Goal: Communication & Community: Answer question/provide support

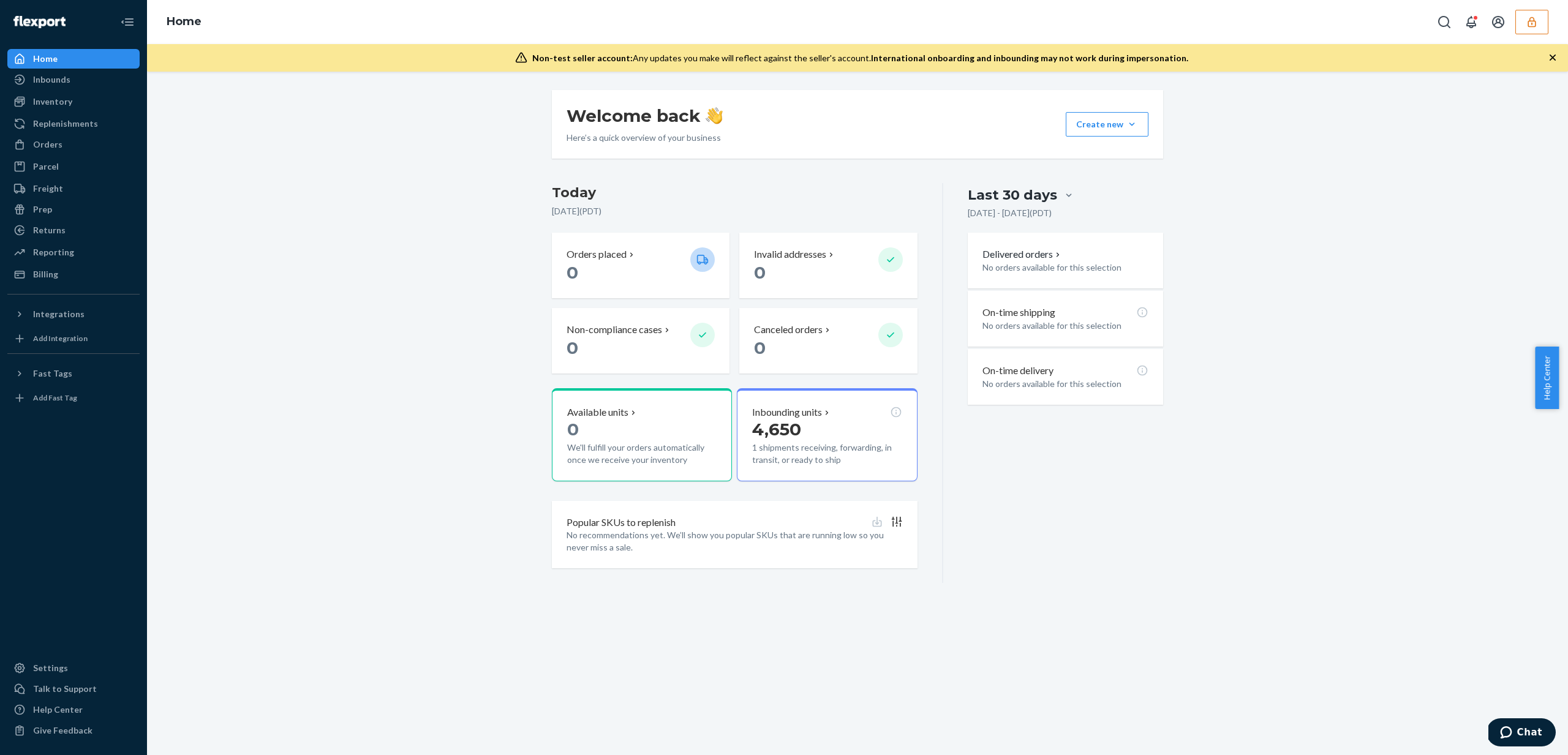
click at [1532, 27] on icon "button" at bounding box center [1532, 22] width 12 height 12
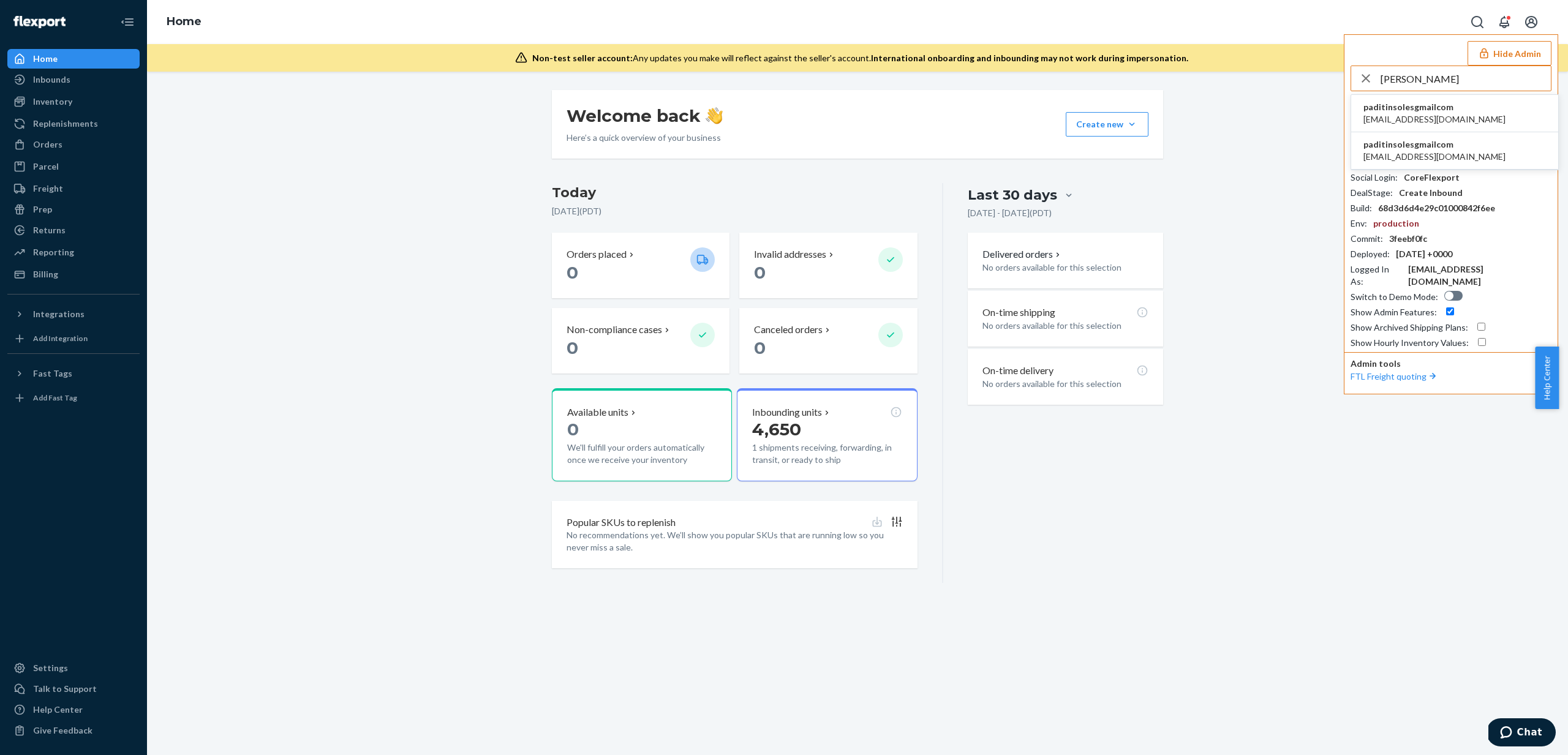
type input "padit"
click at [1434, 120] on span "dfabianke@letsgel.com" at bounding box center [1435, 119] width 142 height 12
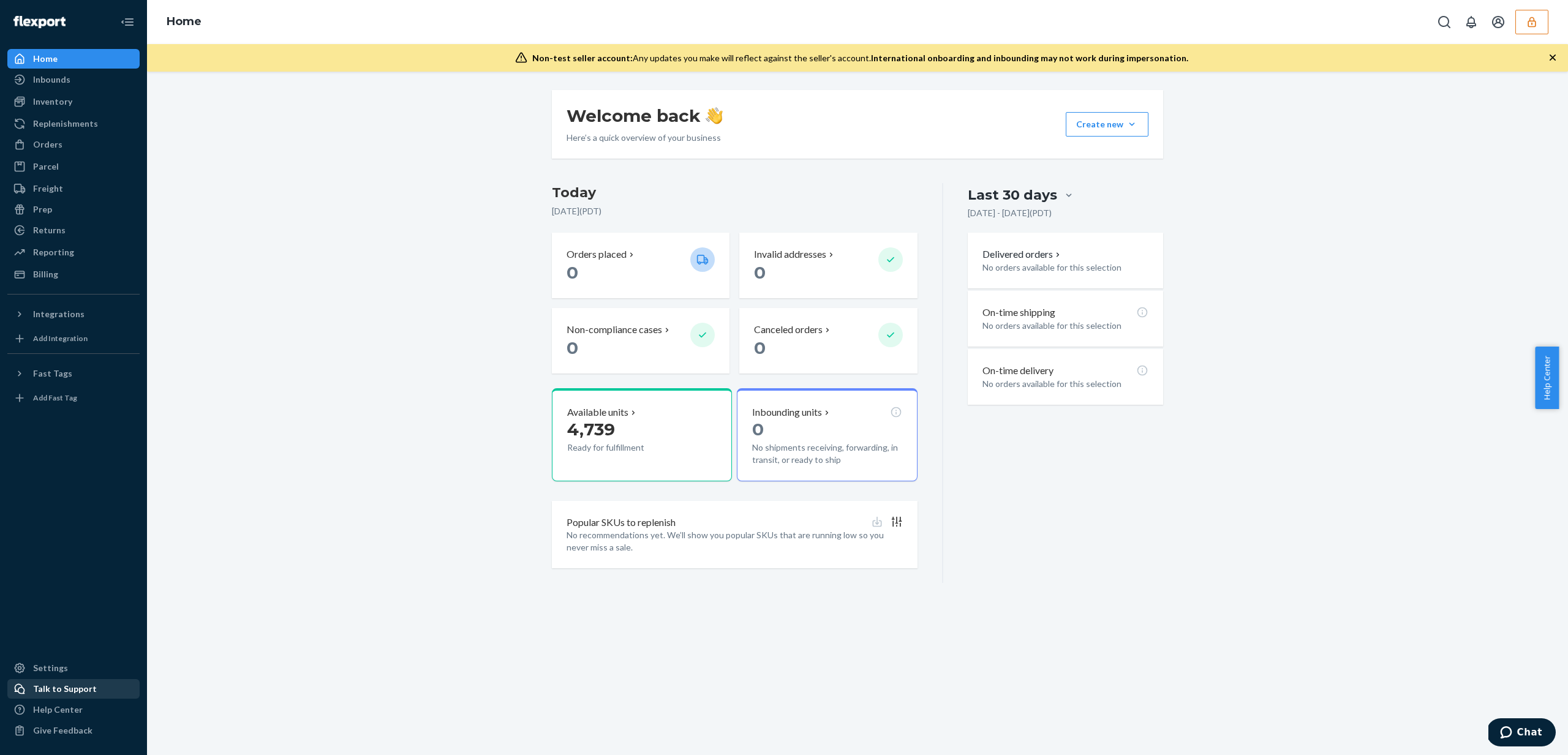
click at [43, 695] on div "Talk to Support" at bounding box center [65, 689] width 64 height 12
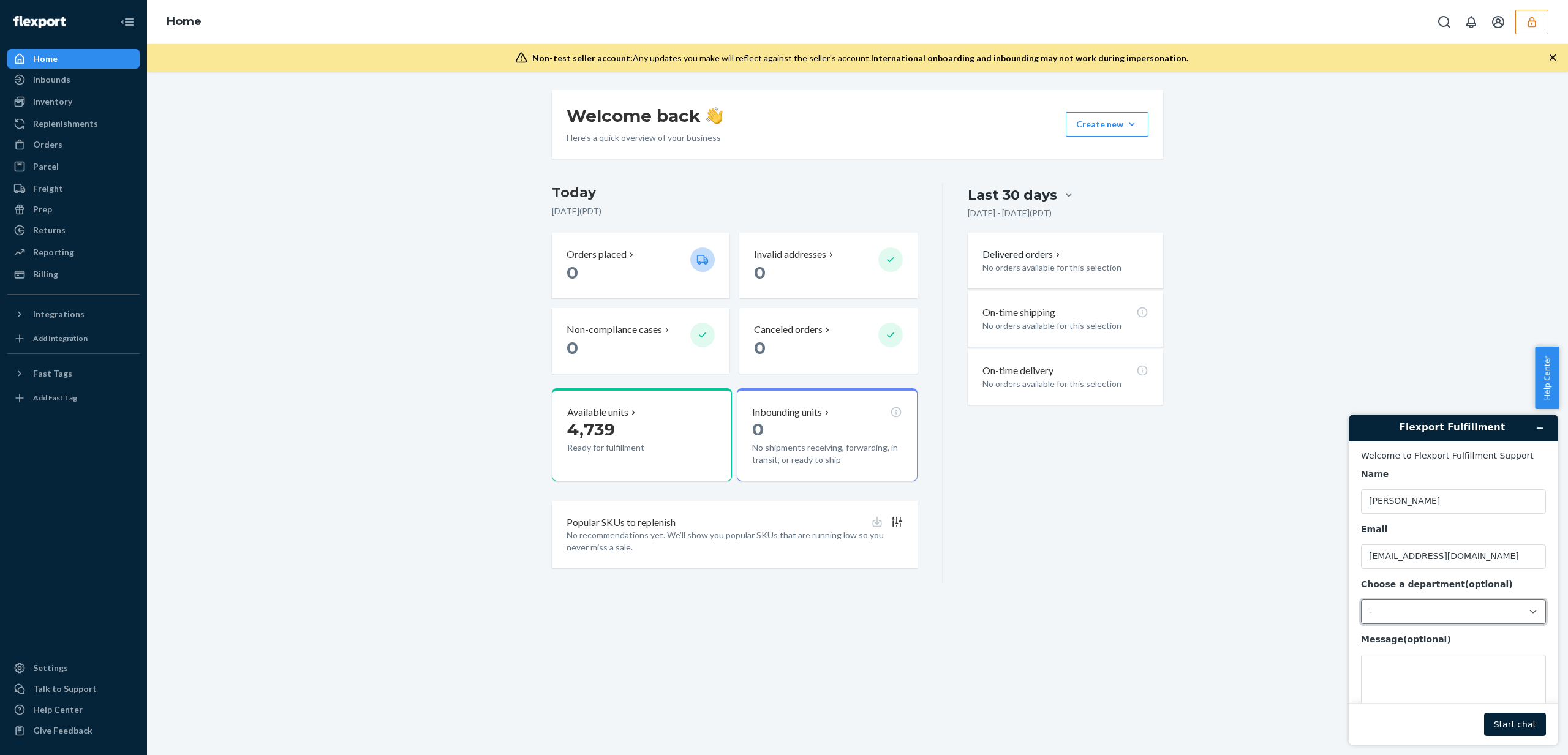
click at [1425, 617] on div "-" at bounding box center [1446, 612] width 154 height 11
click at [1431, 662] on li "Messaging (Chat Team)" at bounding box center [1452, 663] width 180 height 22
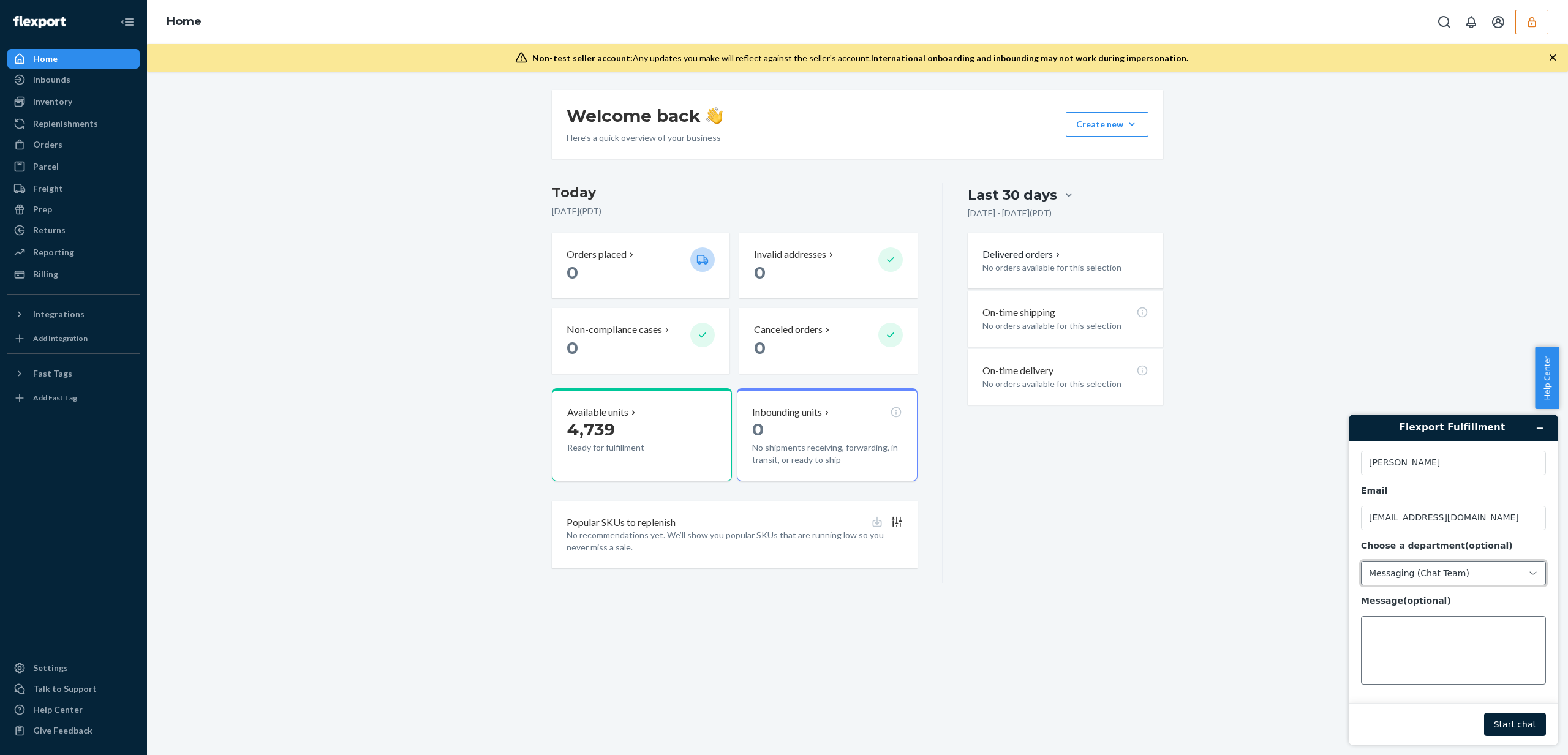
scroll to position [39, 0]
click at [1415, 627] on textarea "Message (optional)" at bounding box center [1454, 651] width 185 height 69
paste textarea "I am trying to give [PERSON_NAME] admin access to [PERSON_NAME]. When I try to …"
type textarea "I am trying to give [PERSON_NAME] admin access to [PERSON_NAME]. When I try to …"
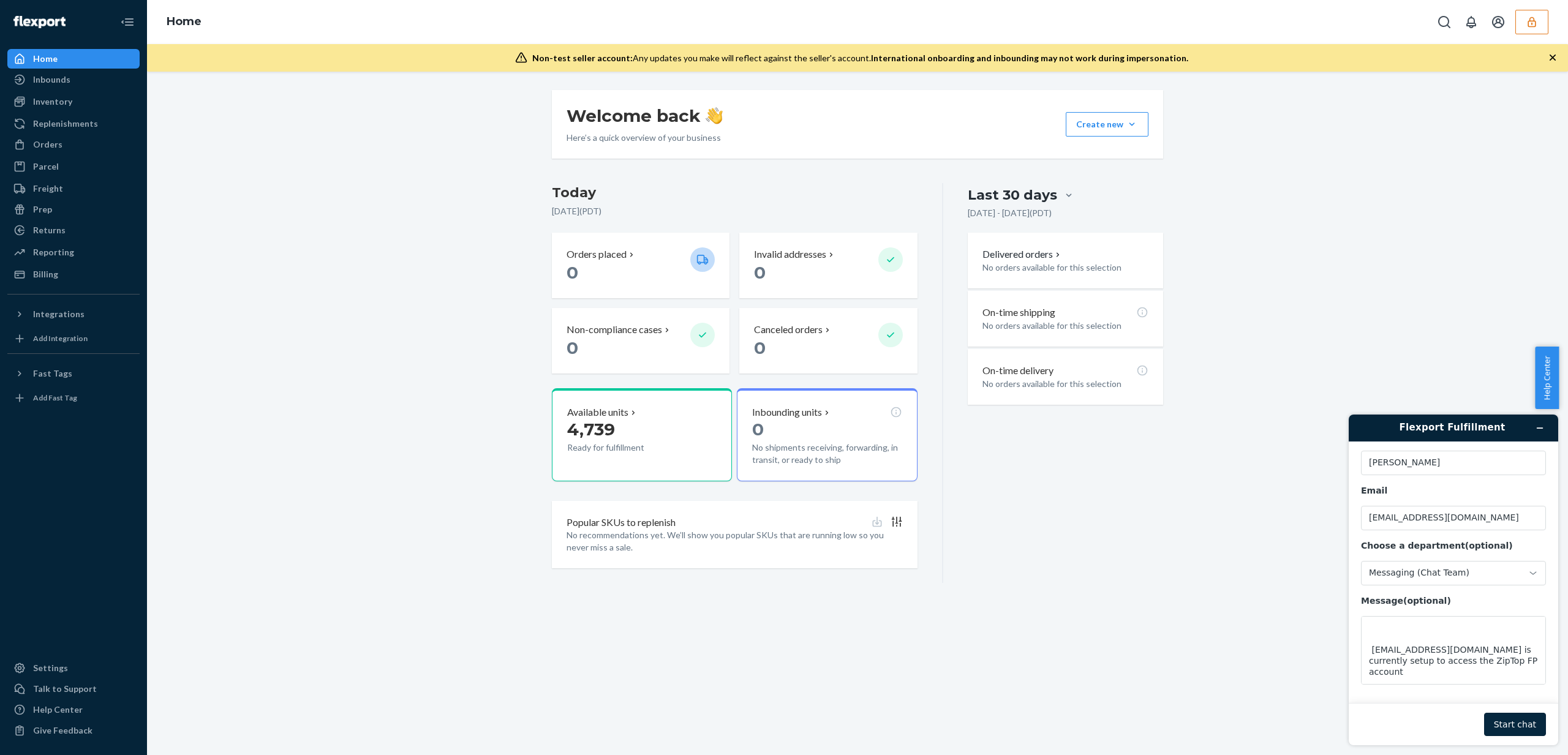
click at [1534, 723] on button "Start chat" at bounding box center [1515, 725] width 62 height 23
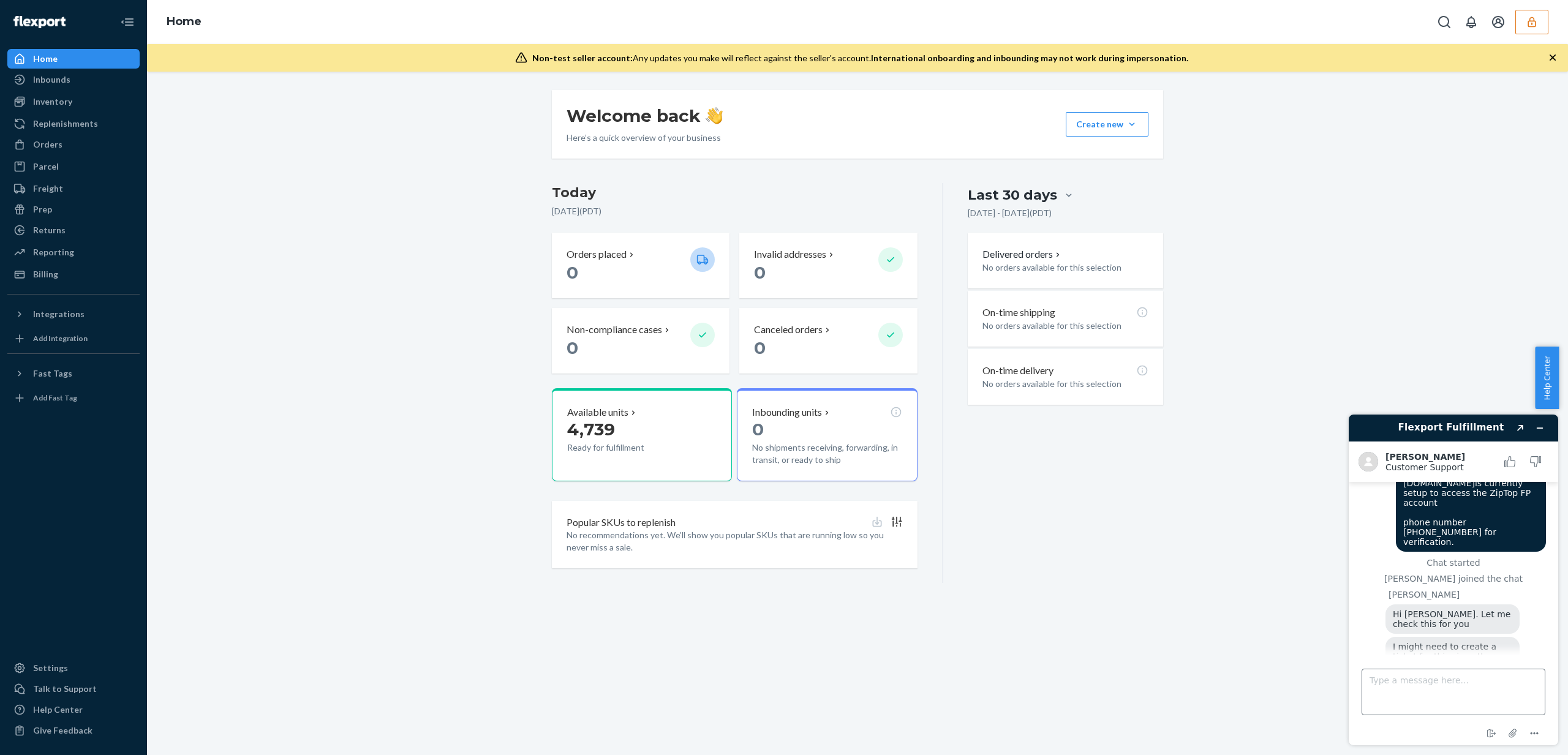
scroll to position [168, 0]
click at [1438, 697] on textarea "Type a message here..." at bounding box center [1454, 692] width 184 height 46
type textarea "ok that would be great"
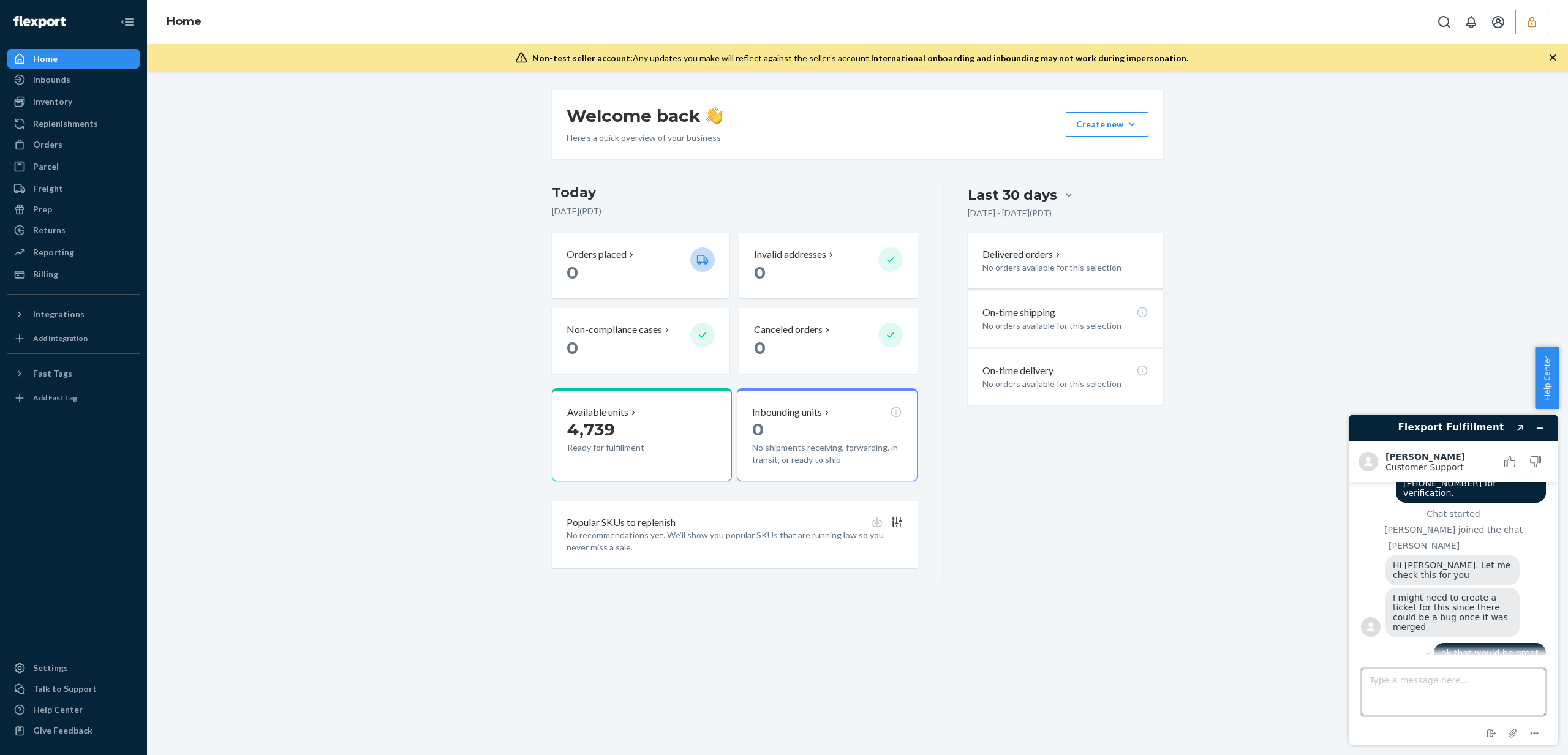
scroll to position [322, 0]
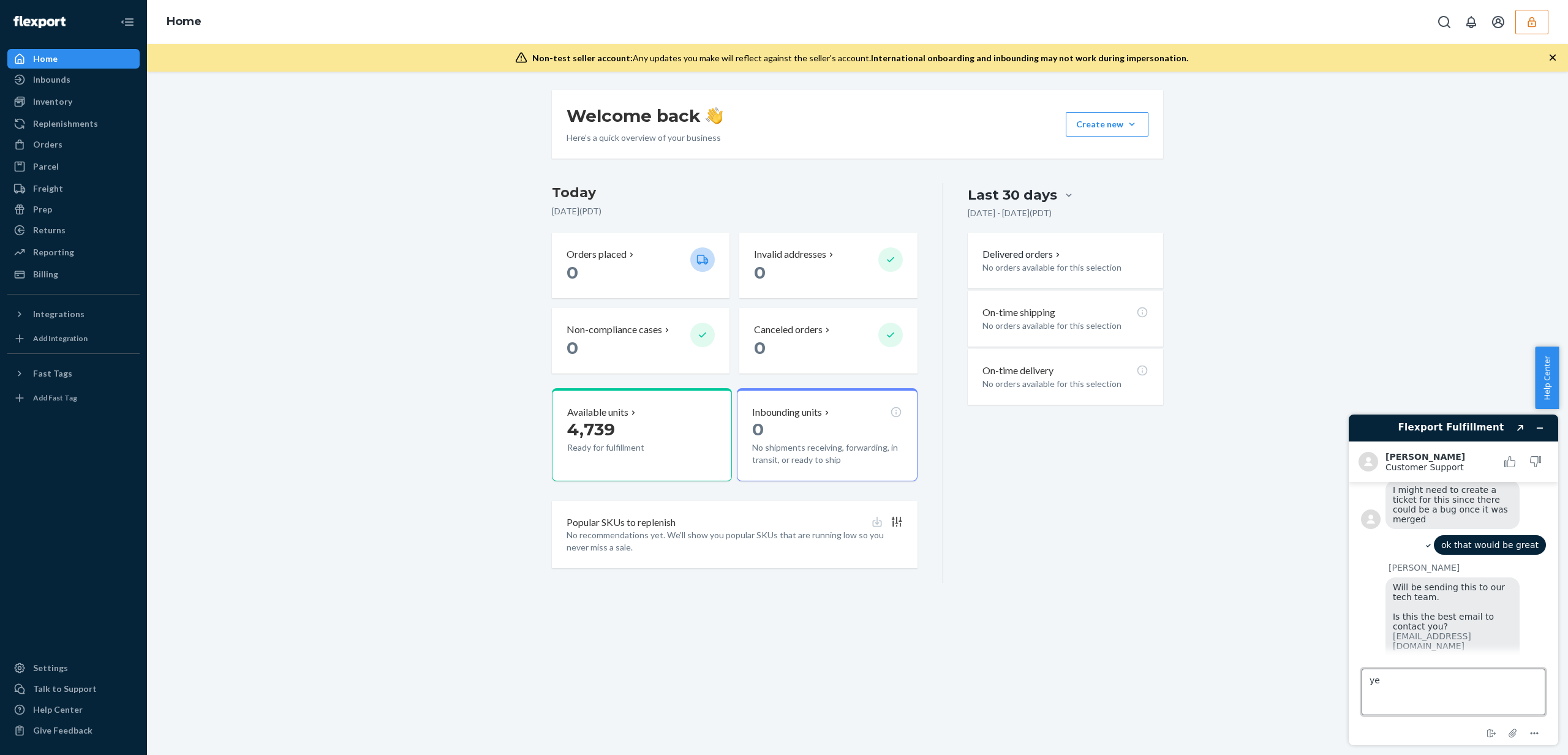
type textarea "yes"
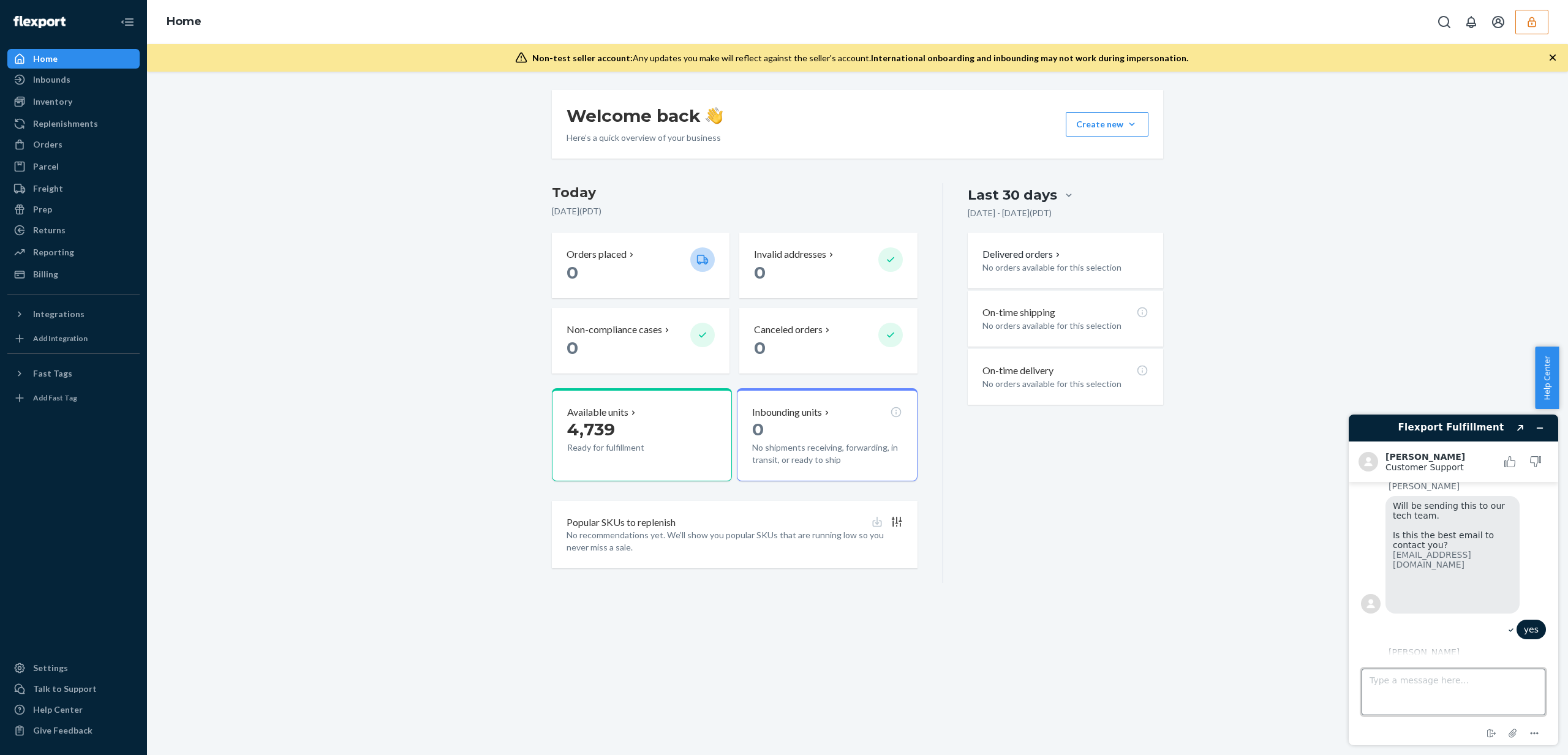
scroll to position [433, 0]
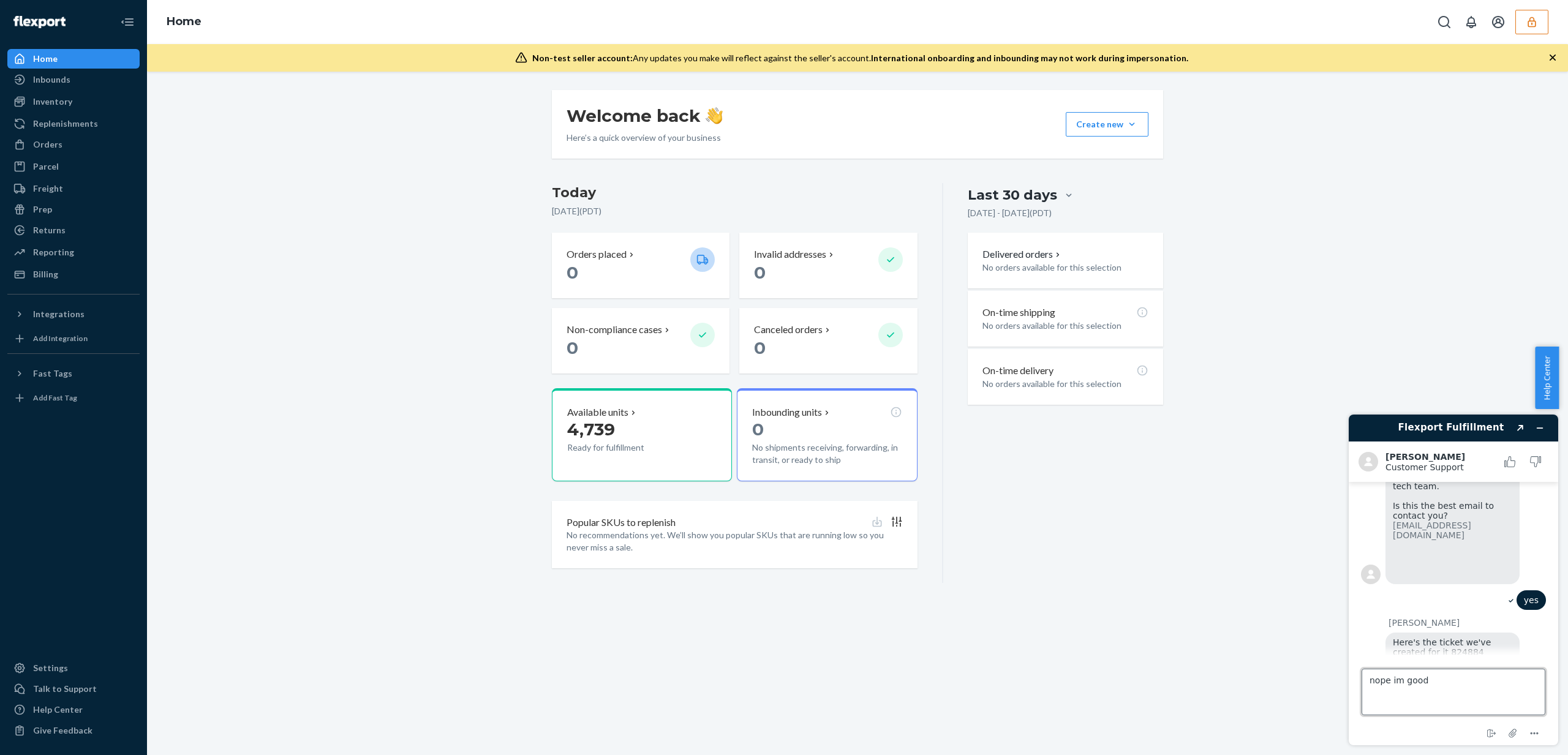
type textarea "nope im good!"
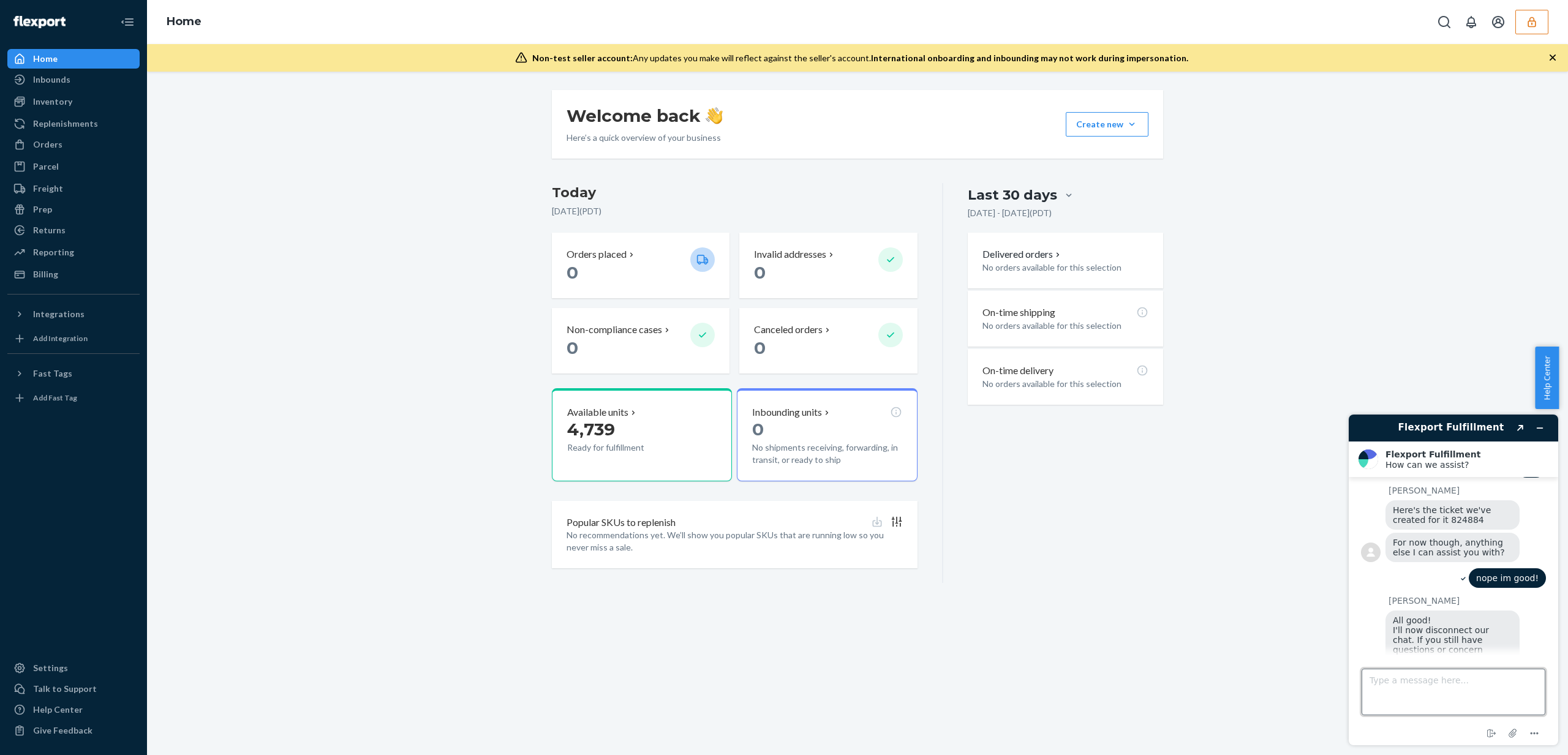
scroll to position [617, 0]
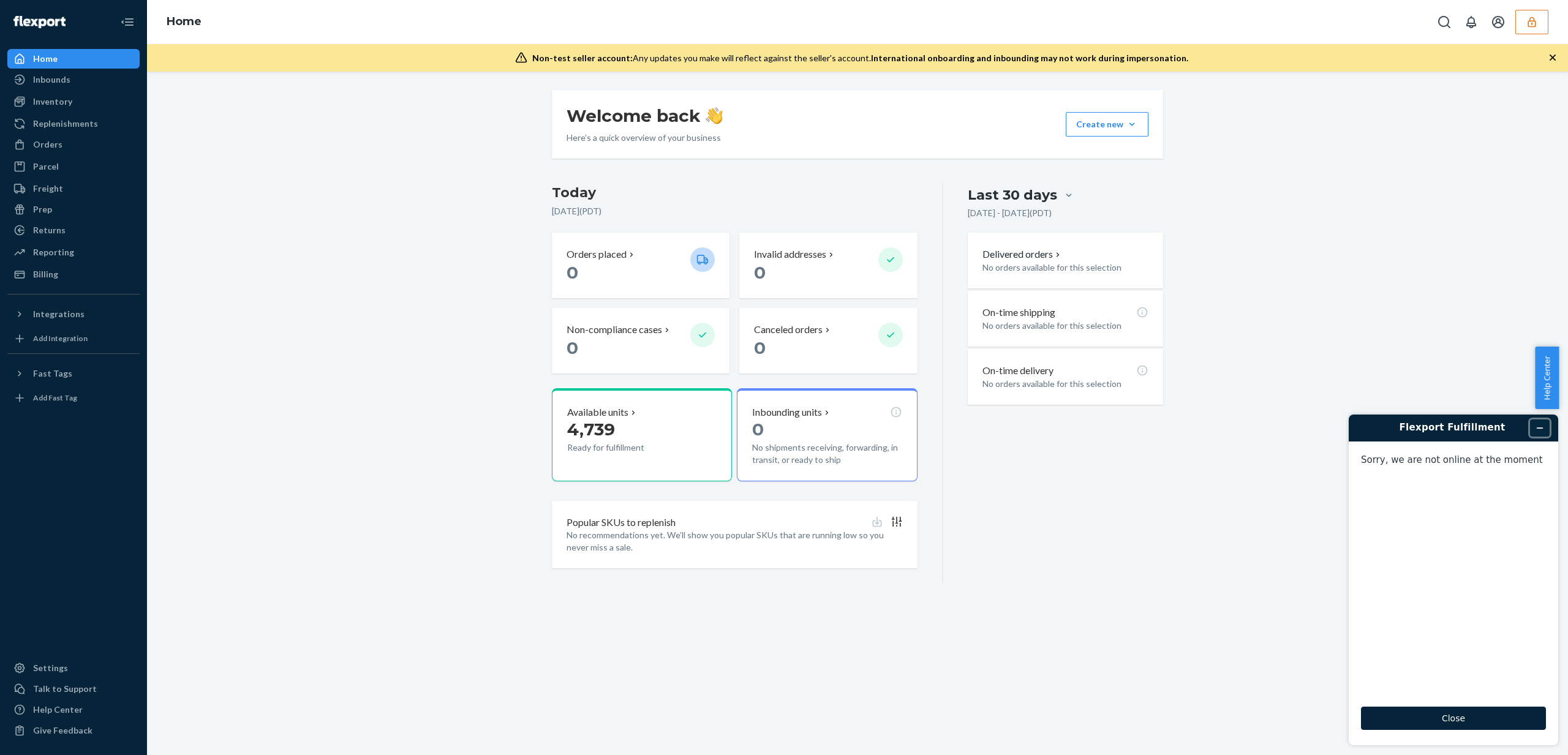
click at [1548, 429] on button "Minimize widget" at bounding box center [1540, 428] width 20 height 17
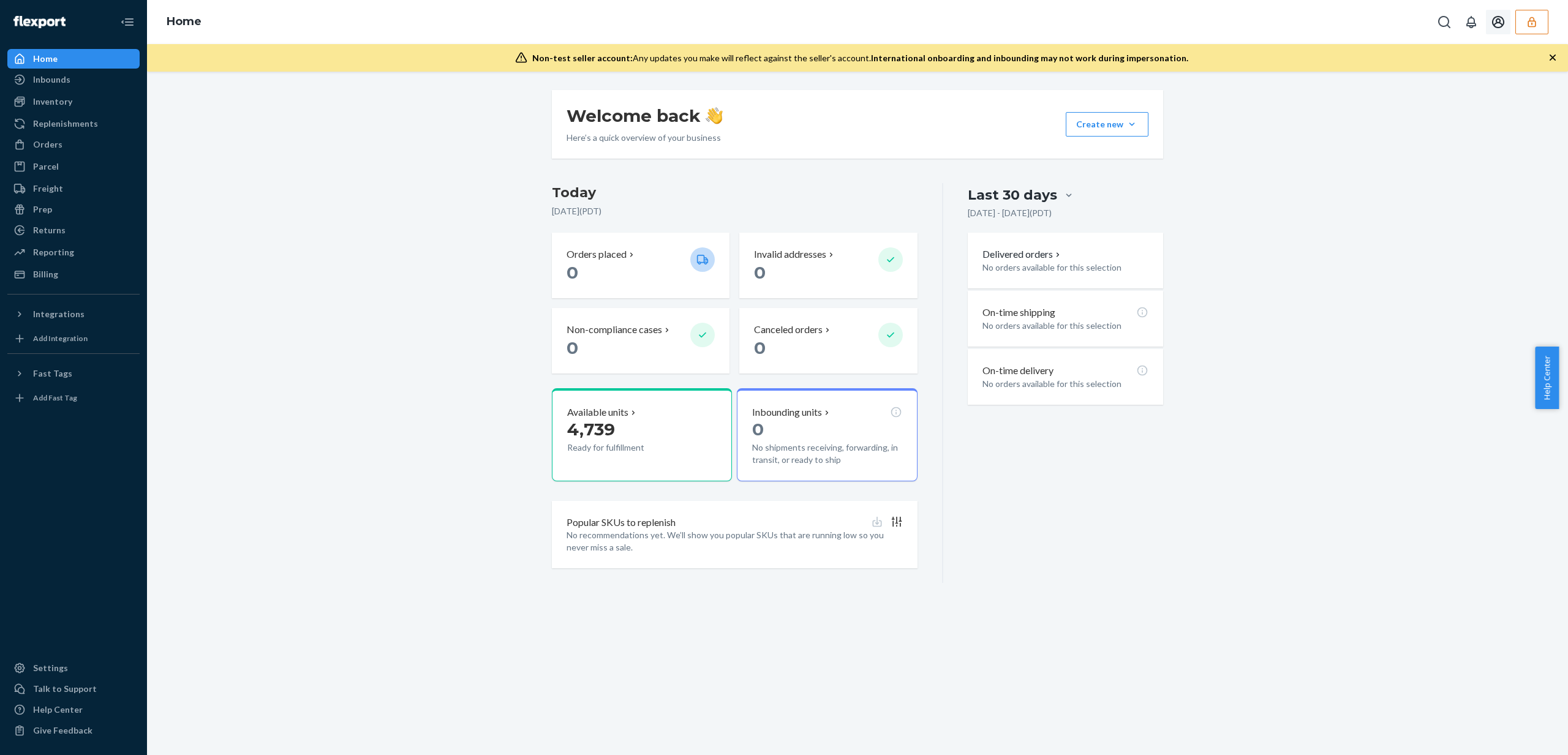
click at [1540, 21] on button "button" at bounding box center [1532, 22] width 33 height 25
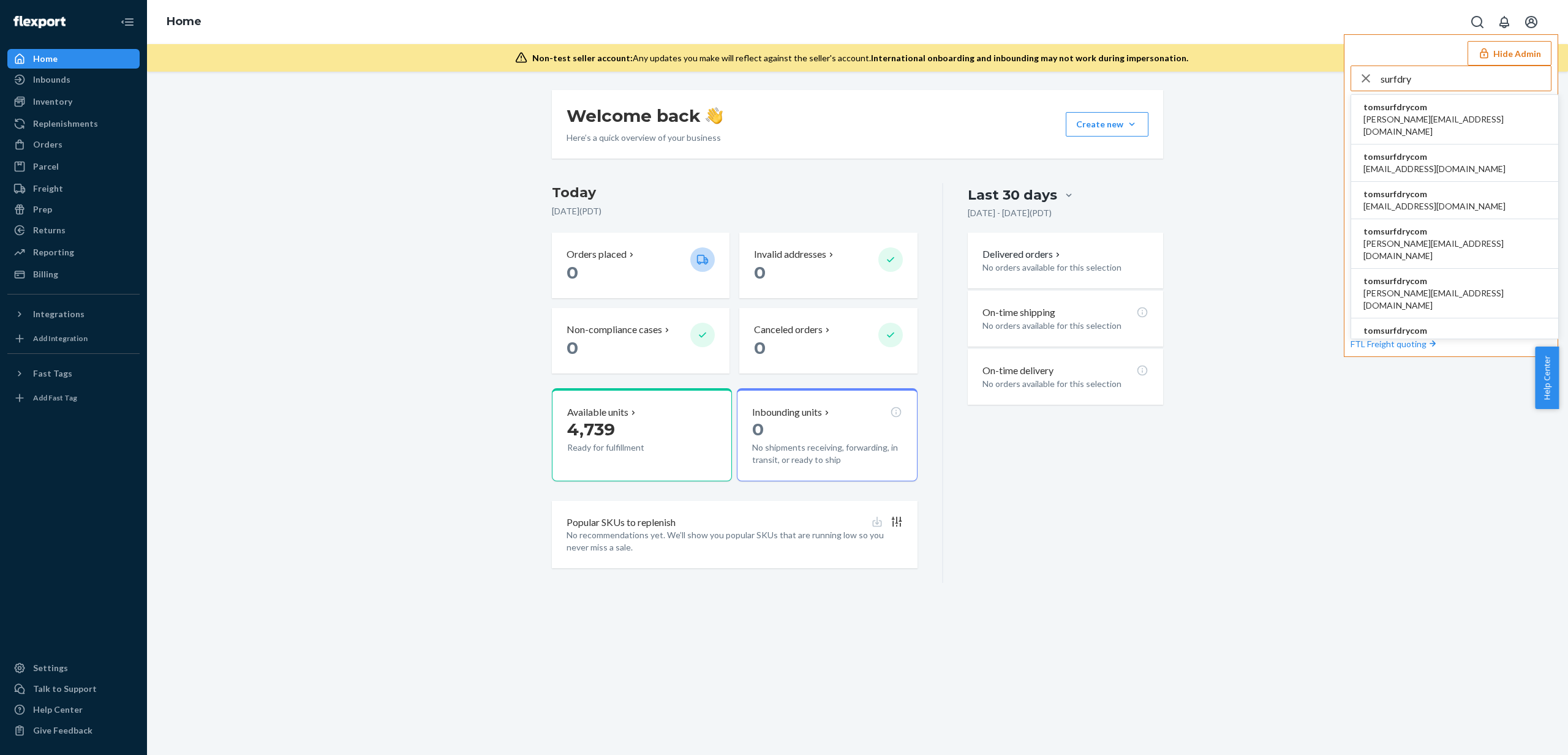
type input "surfdry"
click at [1388, 117] on span "[PERSON_NAME][EMAIL_ADDRESS][DOMAIN_NAME]" at bounding box center [1455, 125] width 183 height 25
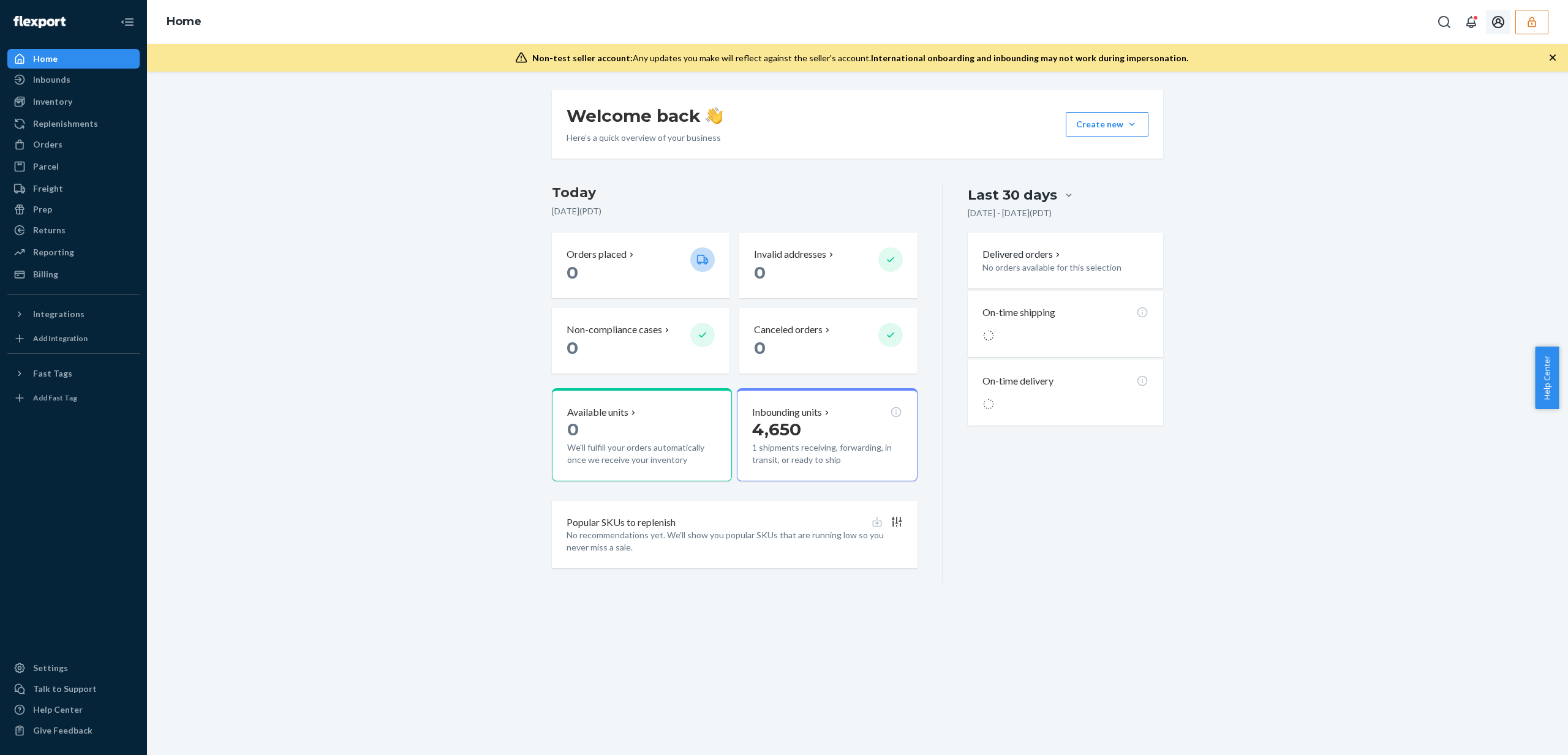
click at [1522, 26] on button "button" at bounding box center [1532, 22] width 33 height 25
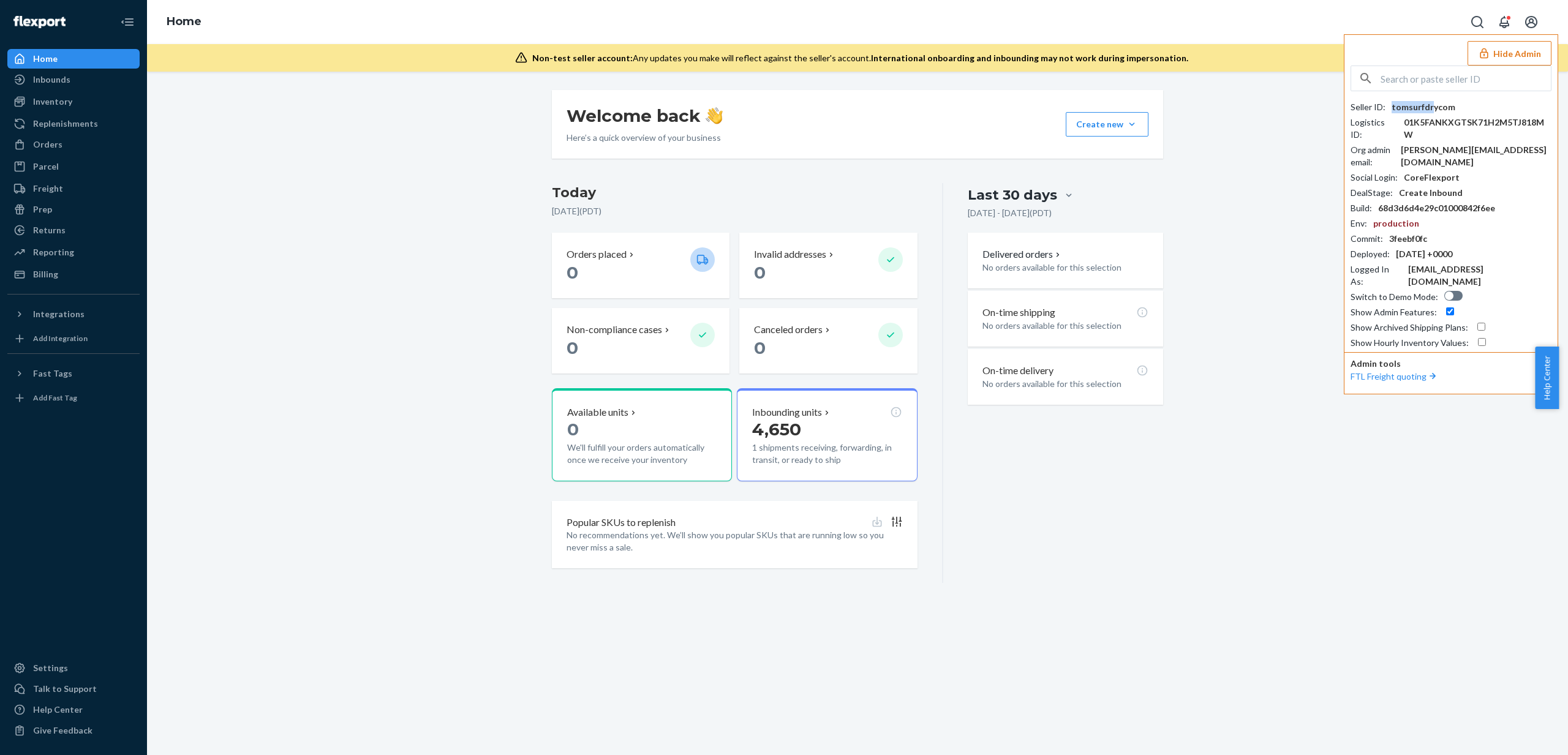
click at [1432, 104] on div "tomsurfdrycom" at bounding box center [1424, 107] width 64 height 12
click at [1445, 105] on div "tomsurfdrycom" at bounding box center [1424, 107] width 64 height 12
click at [1431, 73] on input "text" at bounding box center [1466, 78] width 170 height 25
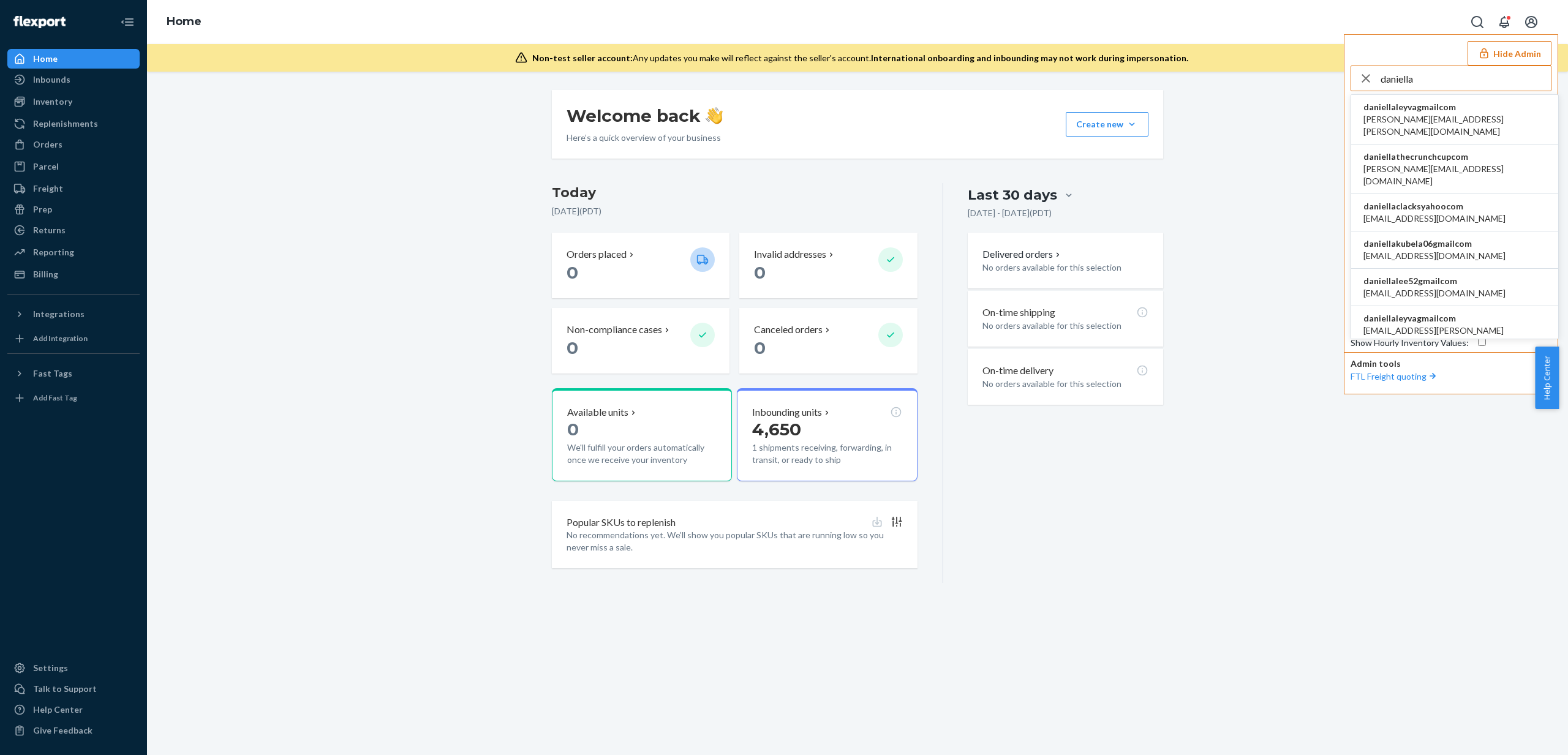
type input "daniella"
click at [1430, 151] on span "daniellathecrunchcupcom" at bounding box center [1455, 157] width 183 height 12
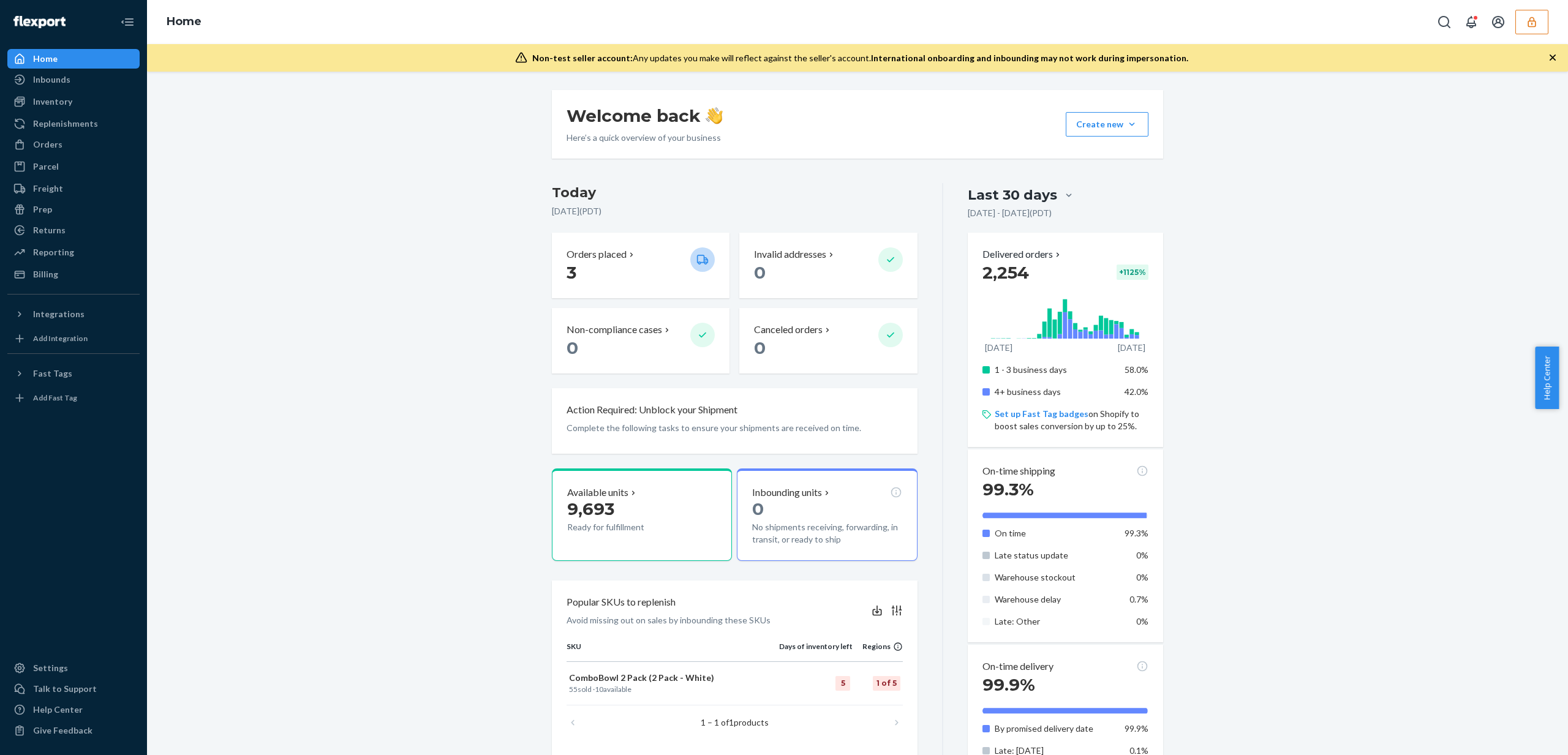
click at [1546, 26] on button "button" at bounding box center [1532, 22] width 33 height 25
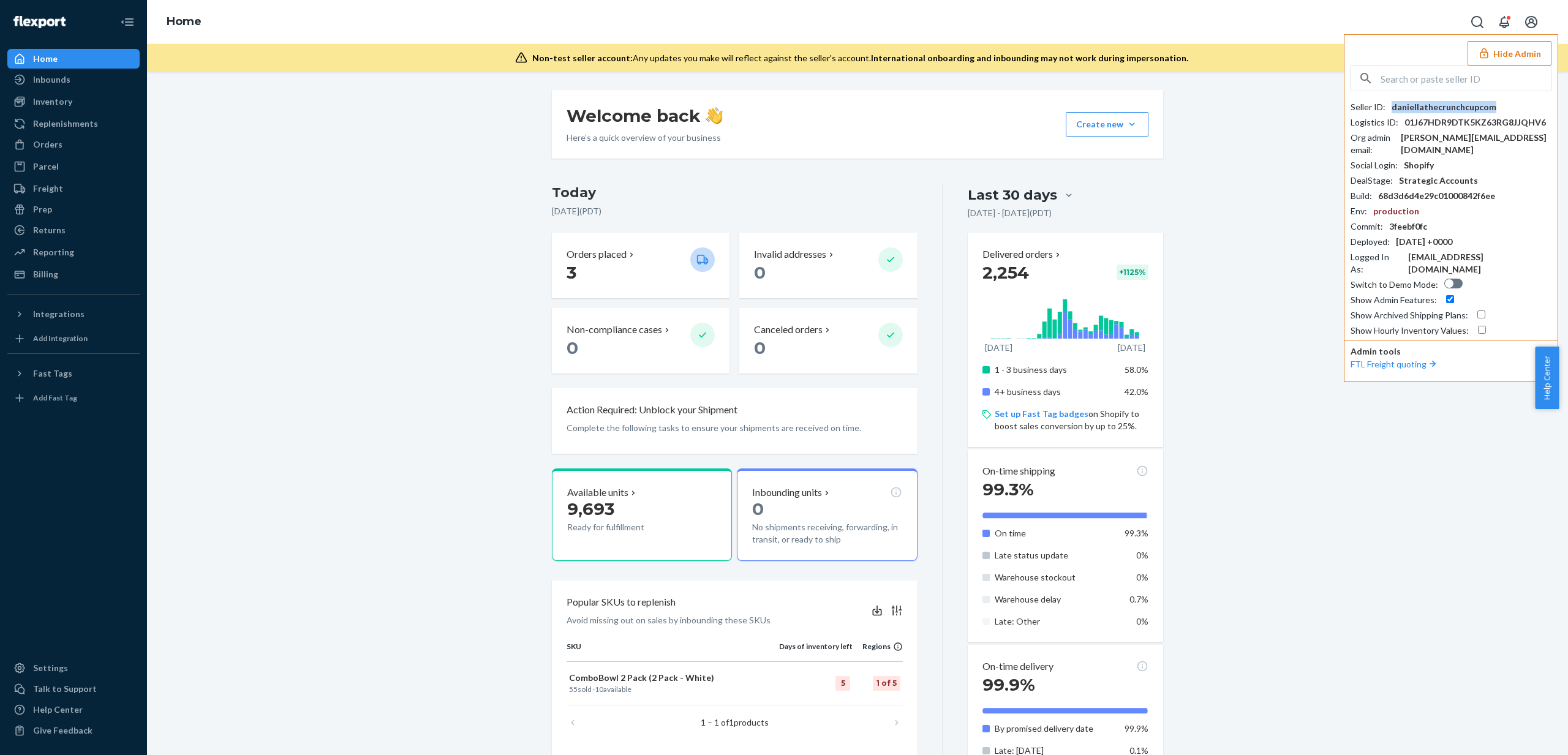
click at [1460, 107] on div "daniellathecrunchcupcom" at bounding box center [1444, 107] width 105 height 12
